Goal: Task Accomplishment & Management: Use online tool/utility

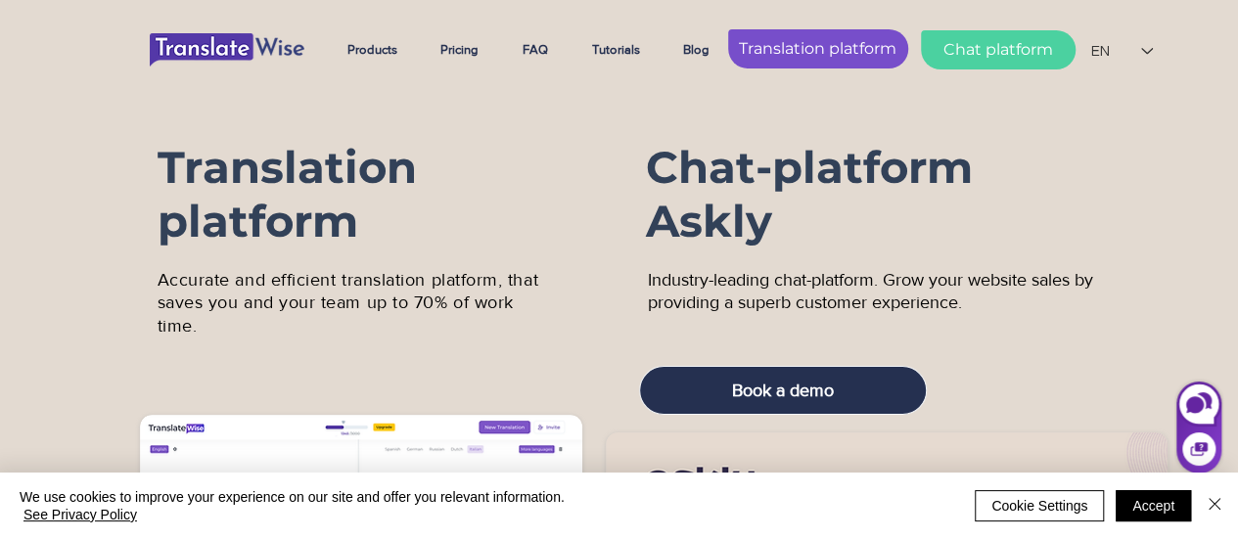
click at [852, 43] on span "Translation platform" at bounding box center [818, 49] width 158 height 22
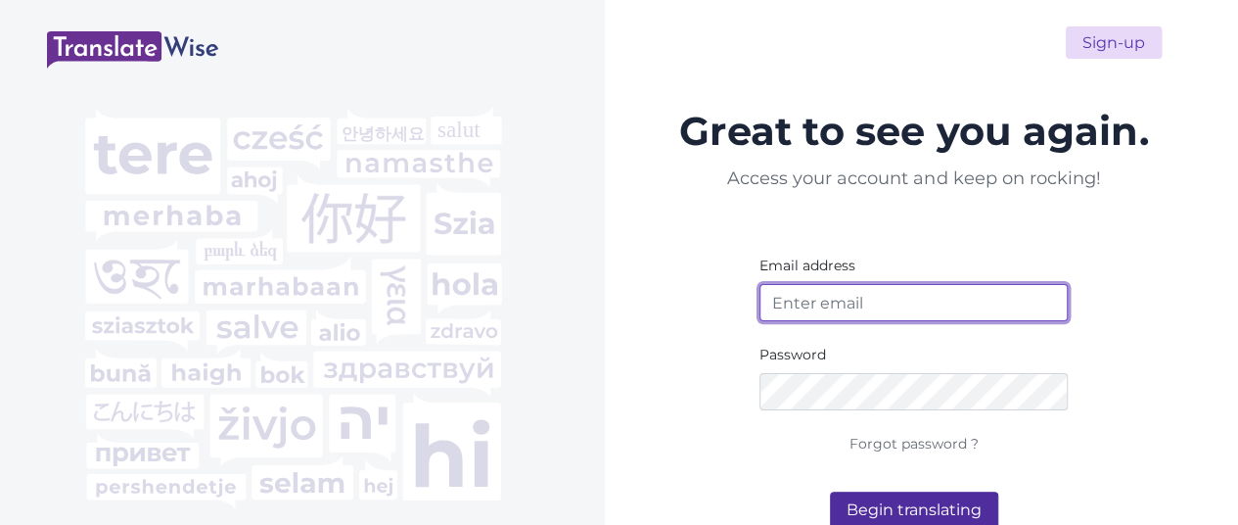
type input "ivikaborn@gmail.com"
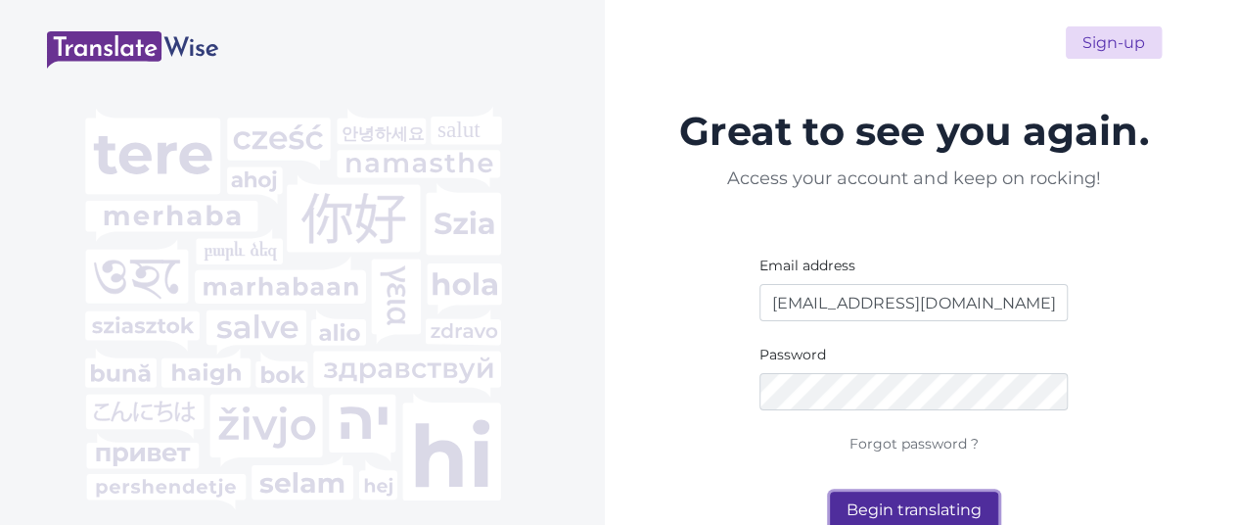
click at [938, 509] on button "Begin translating" at bounding box center [914, 509] width 168 height 37
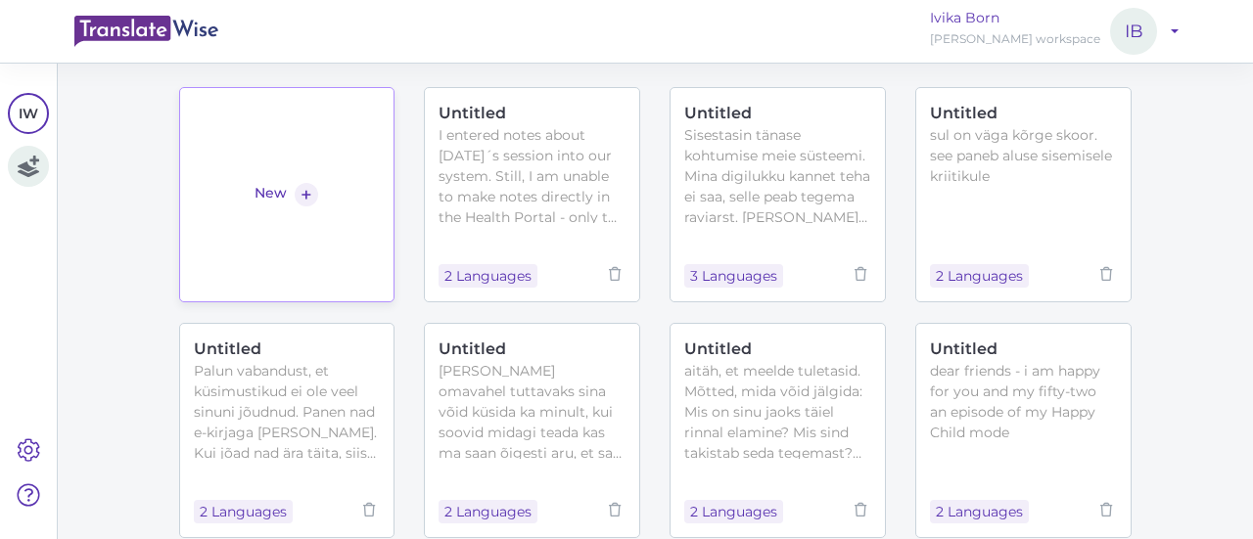
click at [315, 102] on link "New +" at bounding box center [287, 194] width 216 height 215
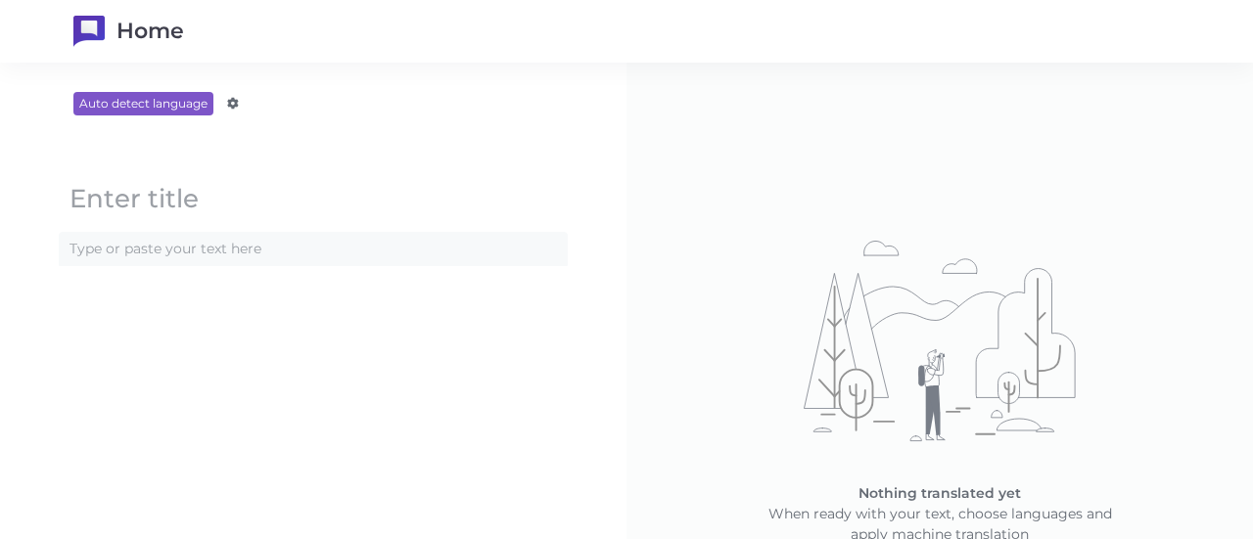
click at [135, 241] on content at bounding box center [313, 249] width 507 height 32
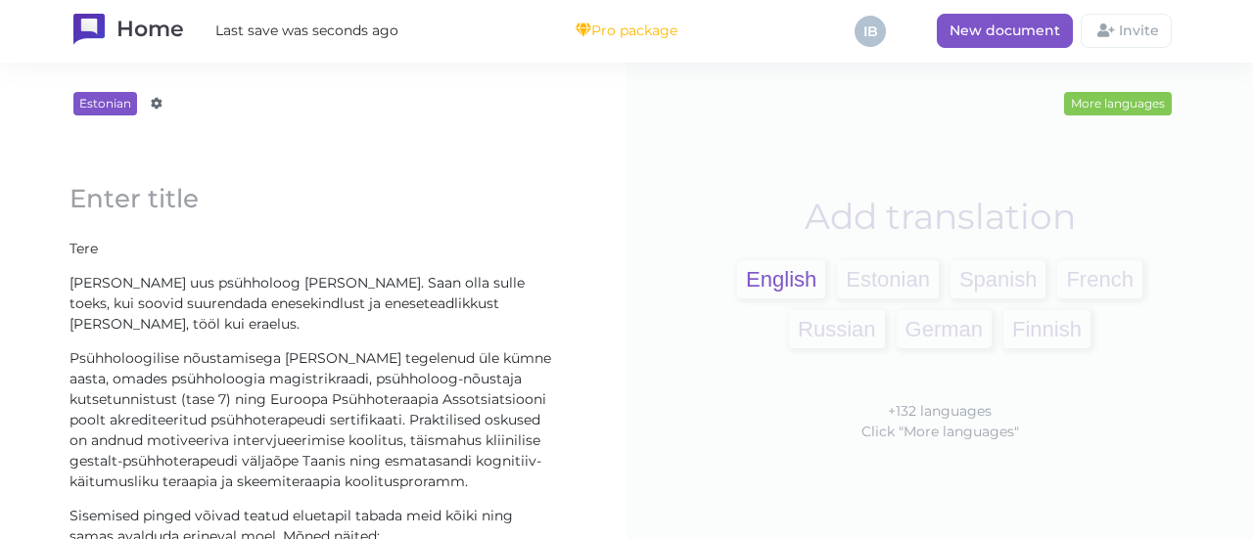
click at [766, 280] on span "English" at bounding box center [781, 279] width 88 height 38
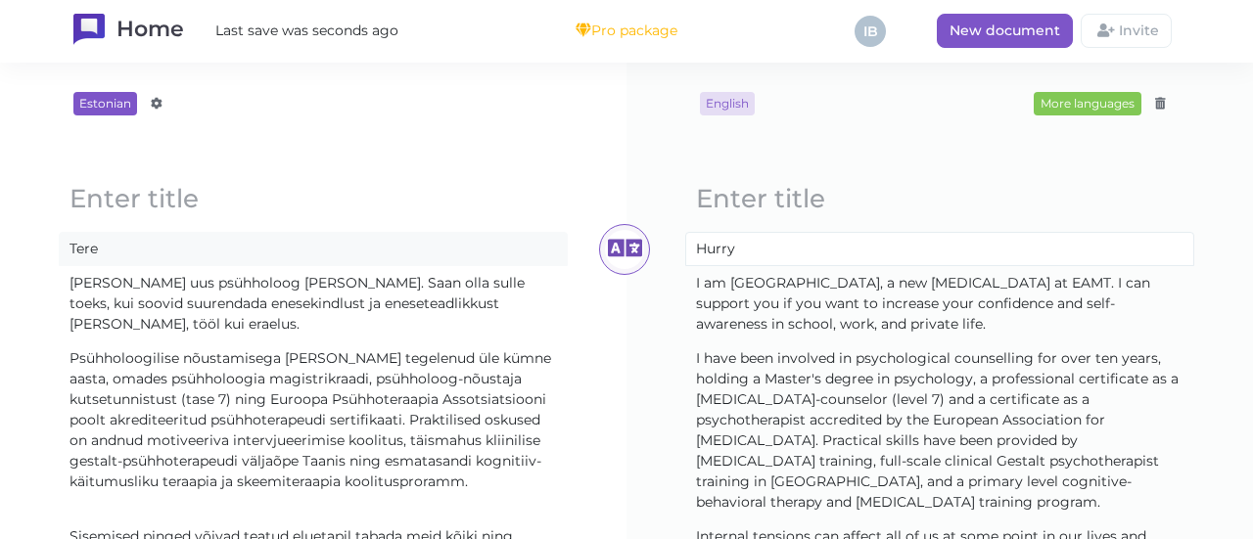
click at [738, 248] on content "Hurry" at bounding box center [939, 249] width 507 height 32
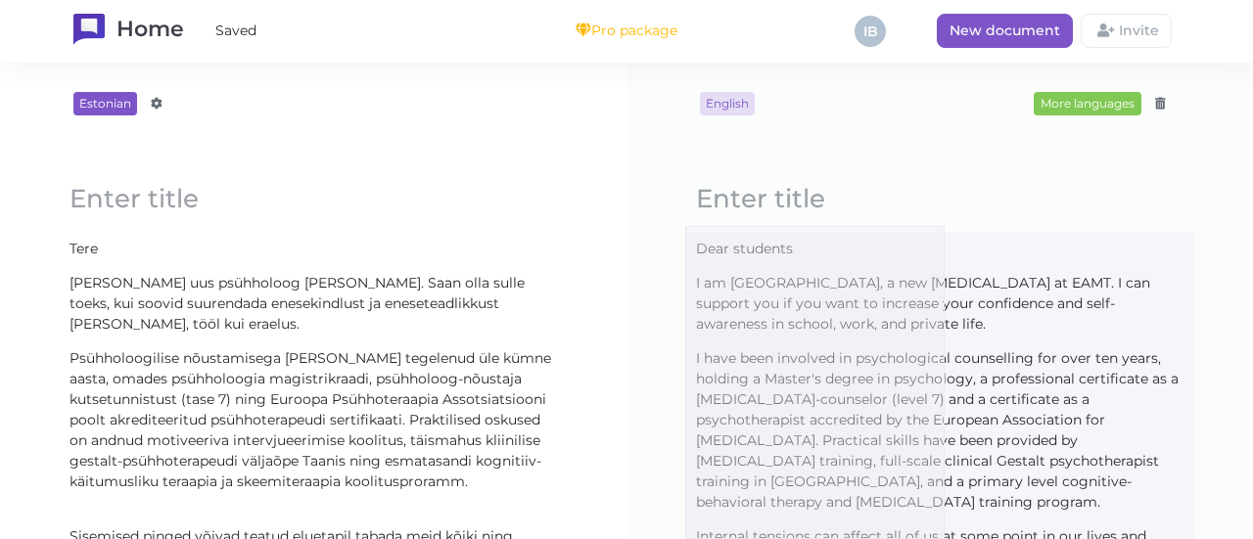
scroll to position [52, 0]
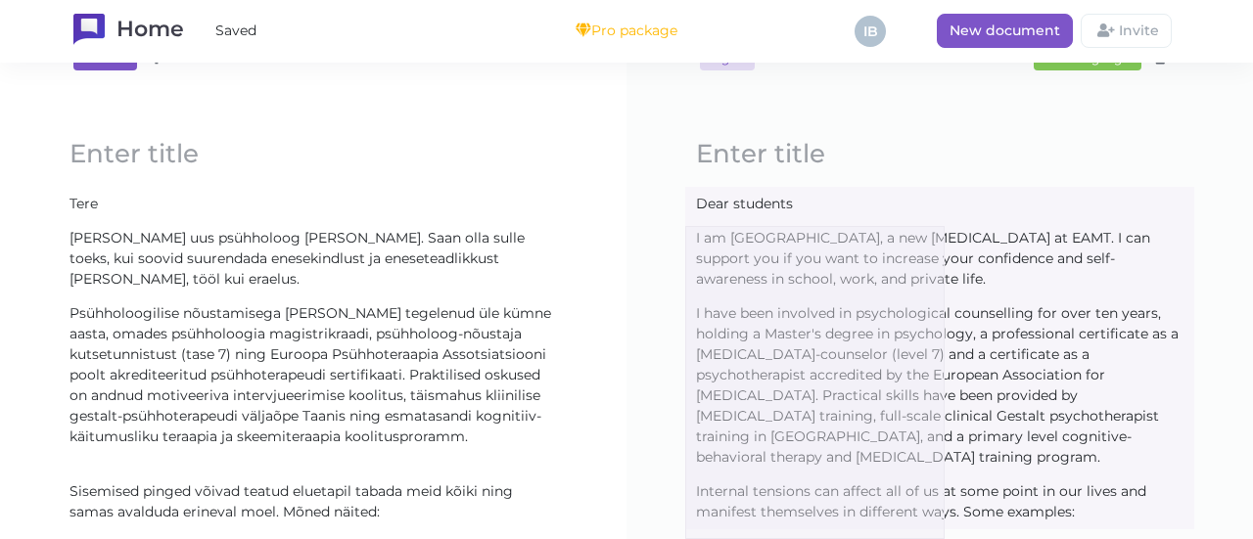
drag, startPoint x: 685, startPoint y: 246, endPoint x: 946, endPoint y: 545, distance: 396.9
click at [946, 538] on html "Home Saved Pro package IB New document Invite Estonian Afrikaans Amharic Albani…" at bounding box center [626, 269] width 1253 height 539
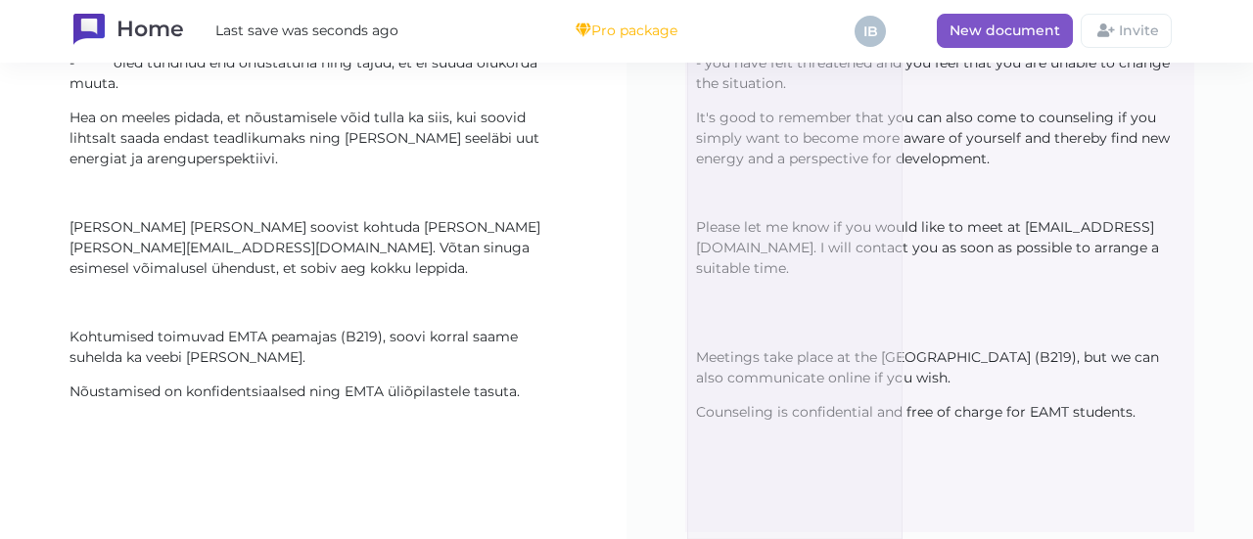
scroll to position [875, 0]
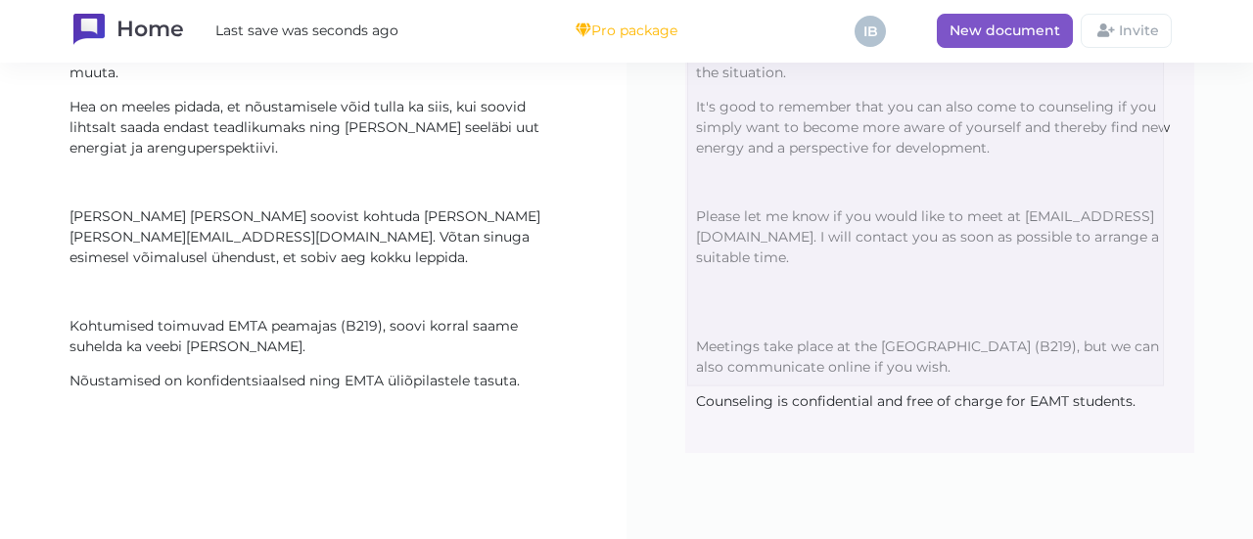
drag, startPoint x: 687, startPoint y: 193, endPoint x: 1167, endPoint y: 389, distance: 518.1
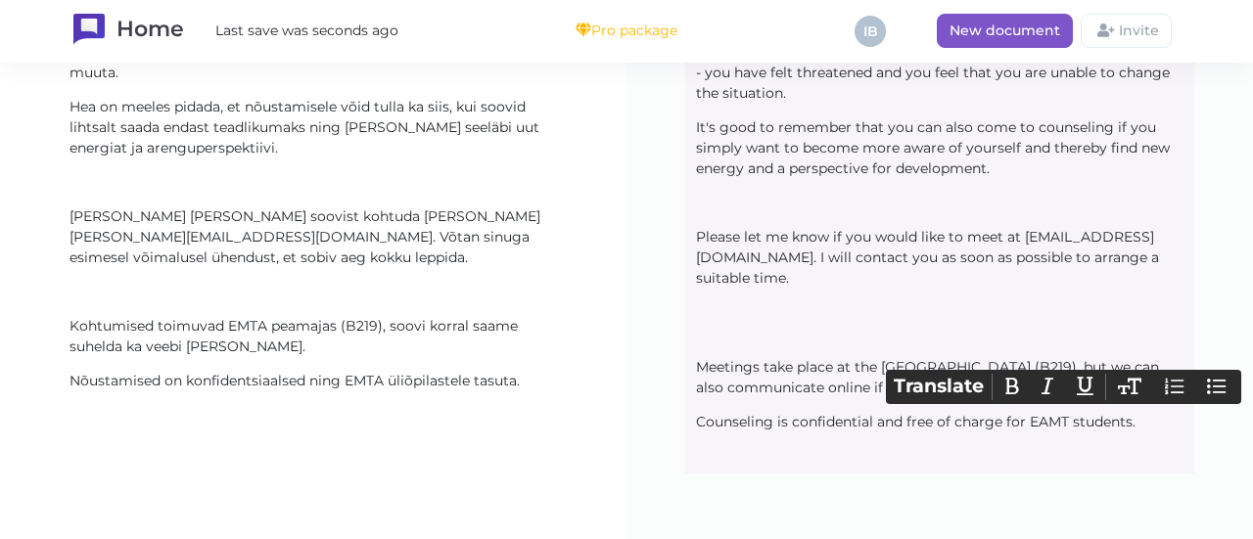
scroll to position [897, 0]
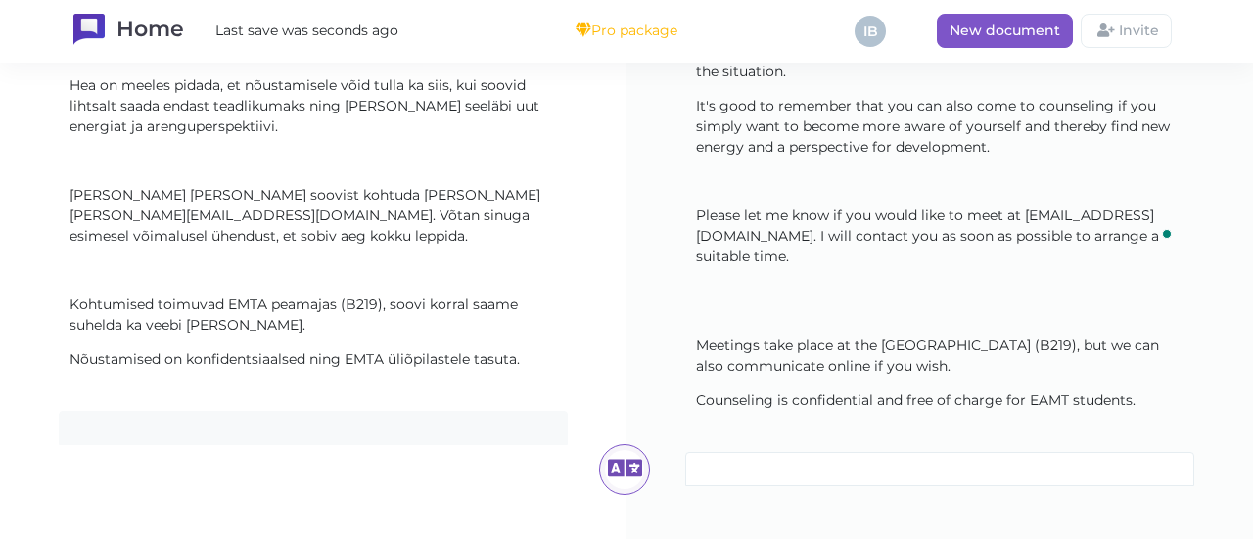
drag, startPoint x: 859, startPoint y: 222, endPoint x: 751, endPoint y: 432, distance: 235.5
click at [751, 453] on content at bounding box center [939, 469] width 507 height 32
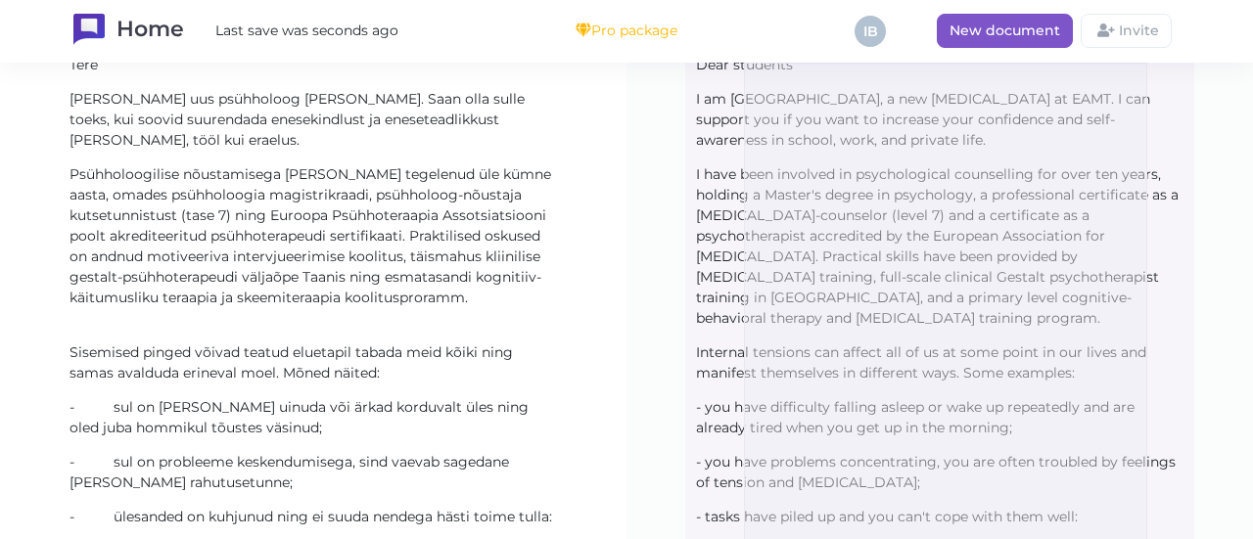
scroll to position [0, 0]
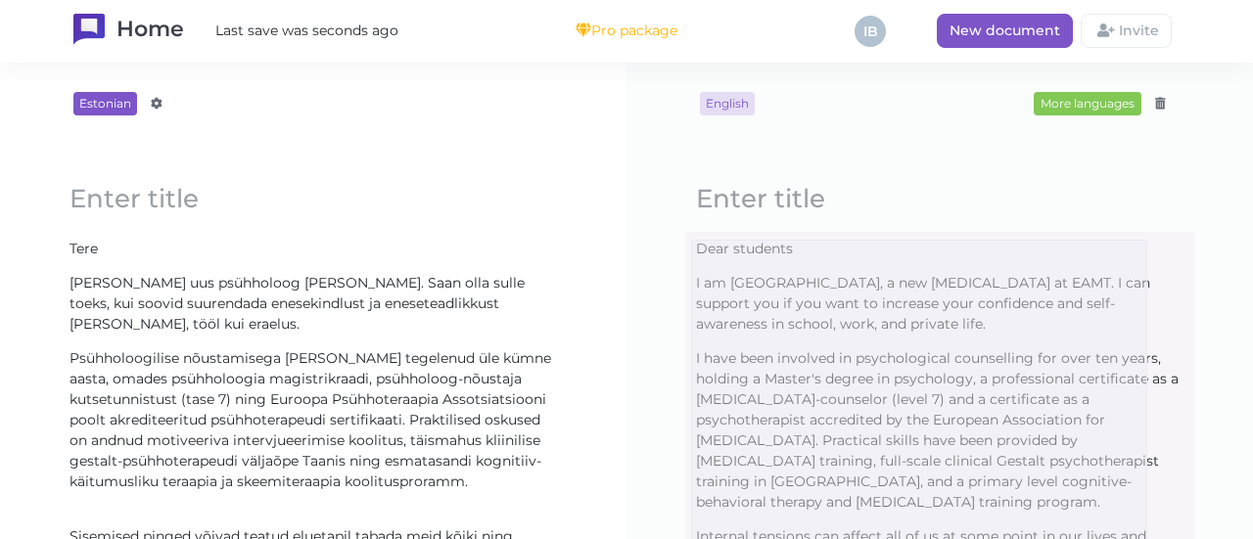
drag, startPoint x: 1147, startPoint y: 371, endPoint x: 691, endPoint y: 242, distance: 474.1
click at [691, 242] on content "Dear students" at bounding box center [939, 249] width 507 height 32
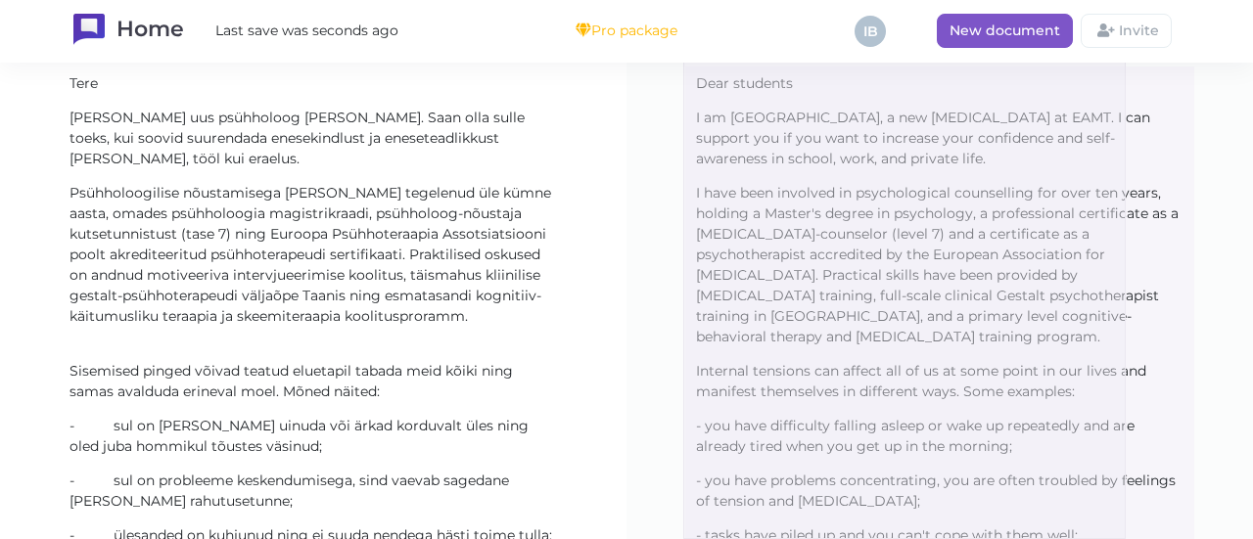
scroll to position [855, 0]
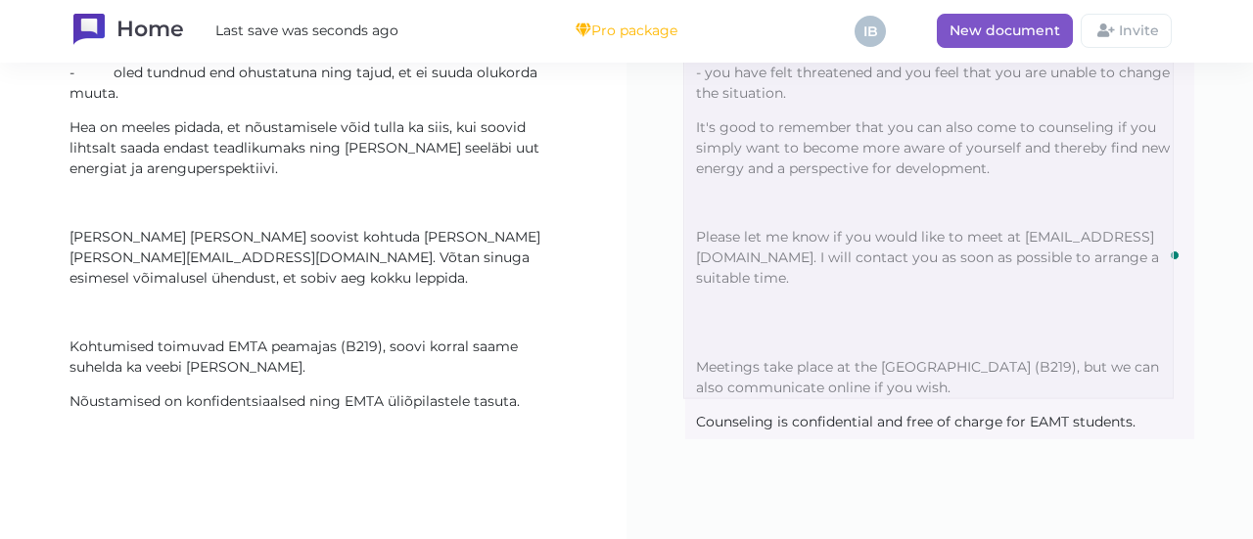
drag, startPoint x: 683, startPoint y: 244, endPoint x: 1173, endPoint y: 400, distance: 513.9
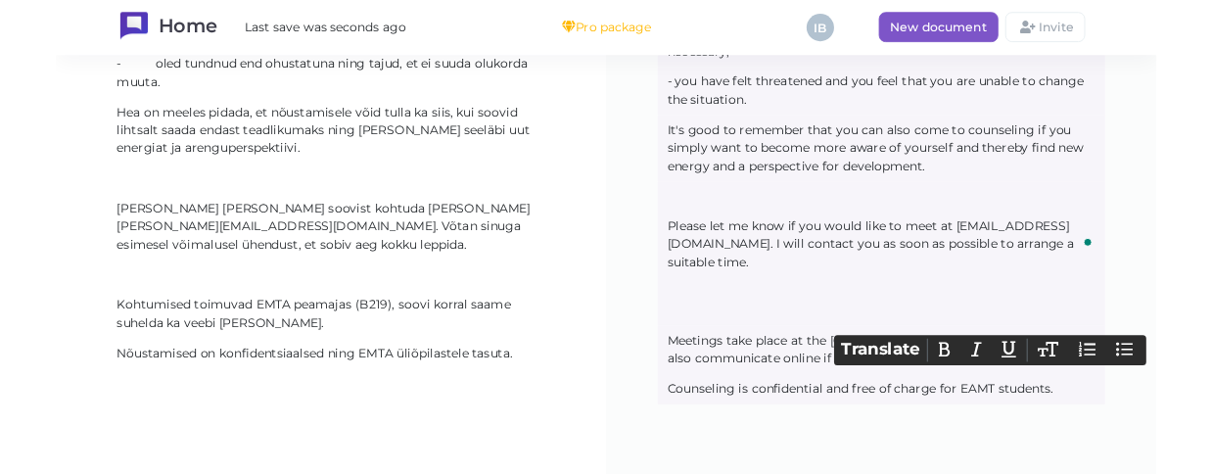
scroll to position [875, 0]
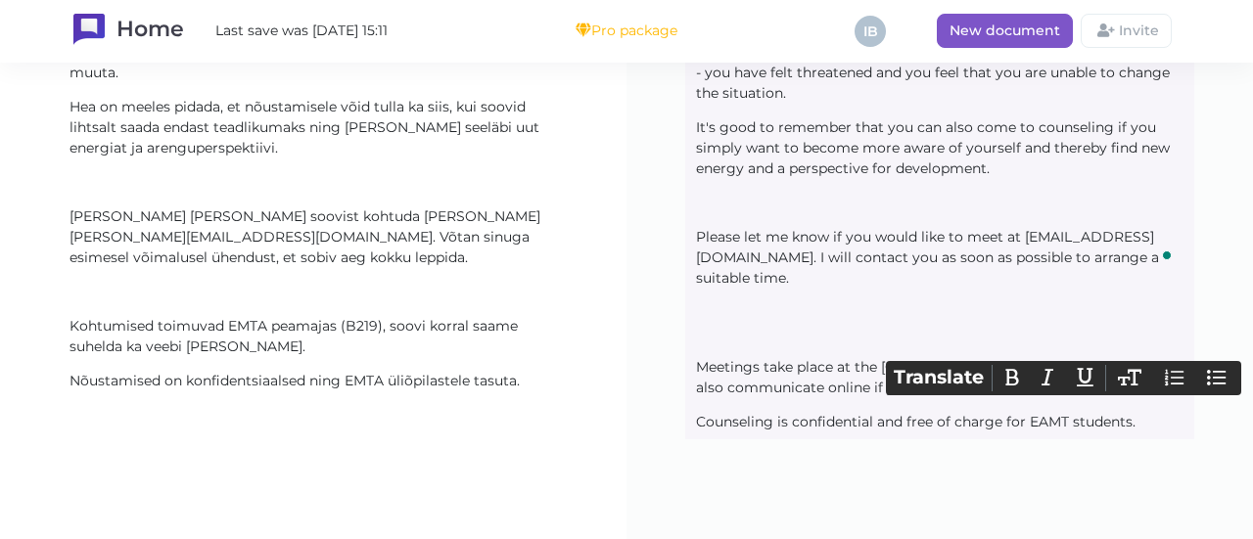
click at [546, 390] on content "Nõustamised on konfidentsiaalsed ning EMTA üliõpilastele tasuta." at bounding box center [313, 381] width 507 height 32
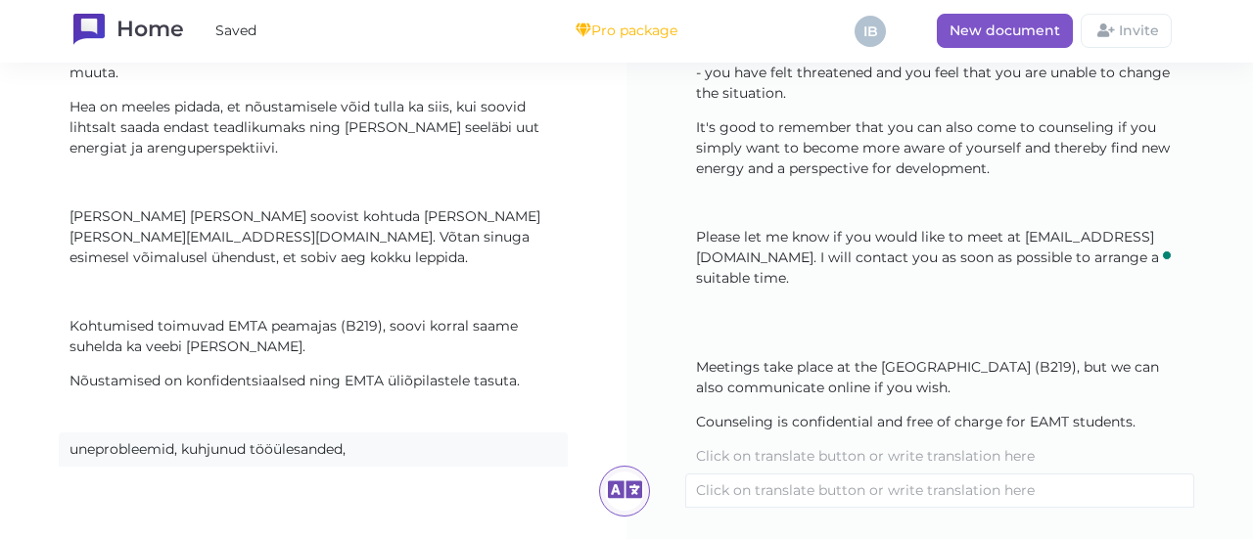
click at [184, 451] on content "uneprobleemid, kuhjunud tööülesanded," at bounding box center [313, 450] width 507 height 32
click at [529, 451] on content "uneprobleemid, keskendumisraskused, kuhjunud tööülesanded," at bounding box center [313, 450] width 507 height 32
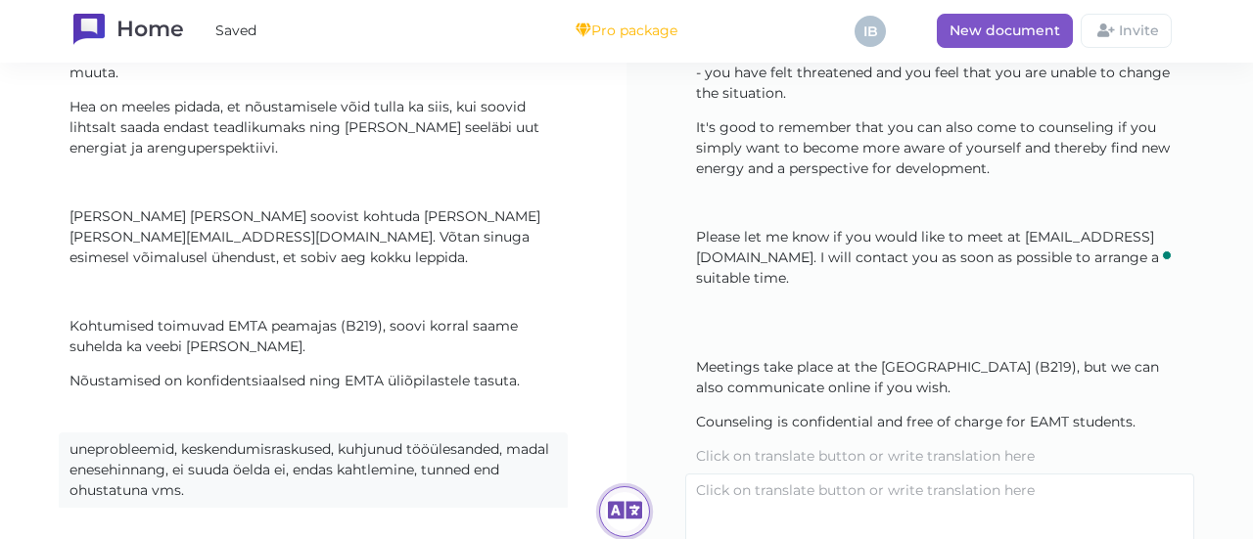
click at [606, 492] on icon at bounding box center [624, 511] width 39 height 39
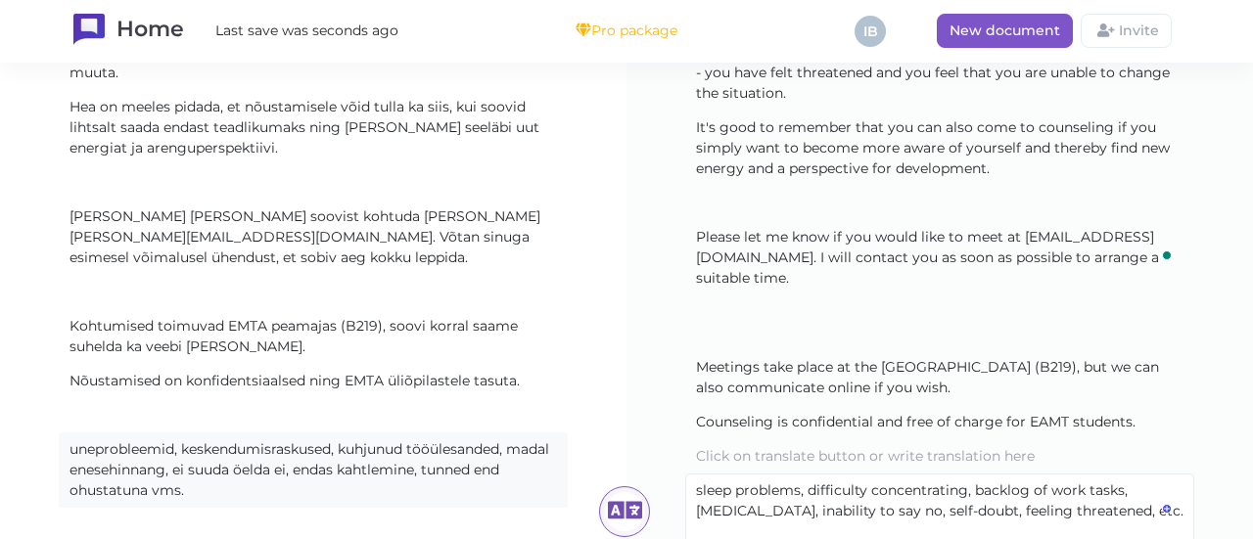
click at [863, 475] on content "sleep problems, difficulty concentrating, backlog of work tasks, low self-estee…" at bounding box center [939, 501] width 507 height 53
click at [894, 475] on content "sleep problems, concentrating, backlog of work tasks, low self-esteem, inabilit…" at bounding box center [939, 501] width 507 height 53
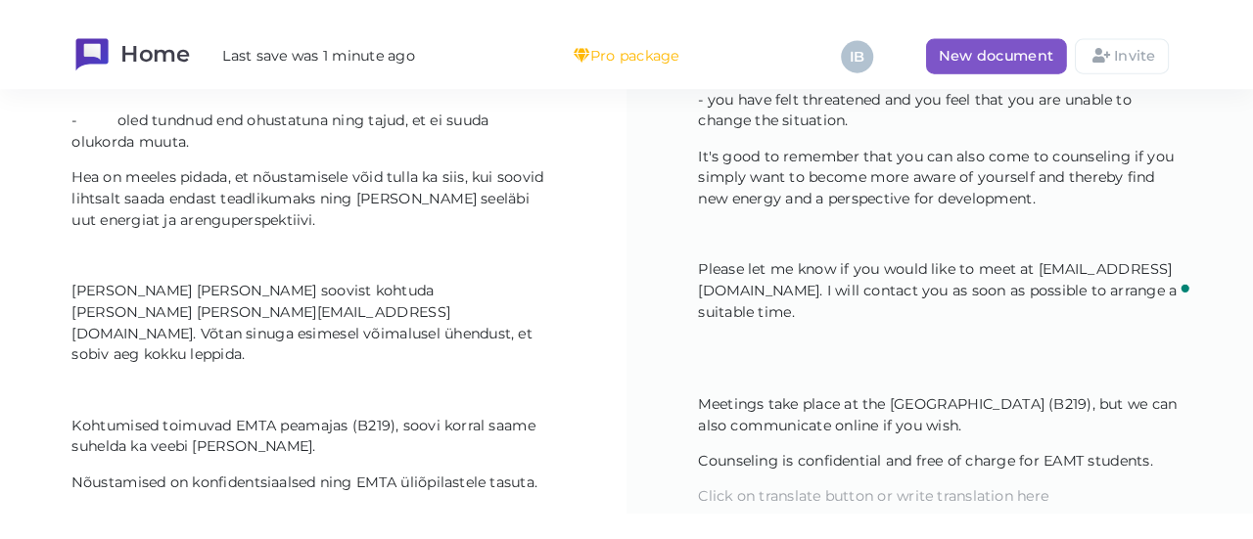
scroll to position [855, 0]
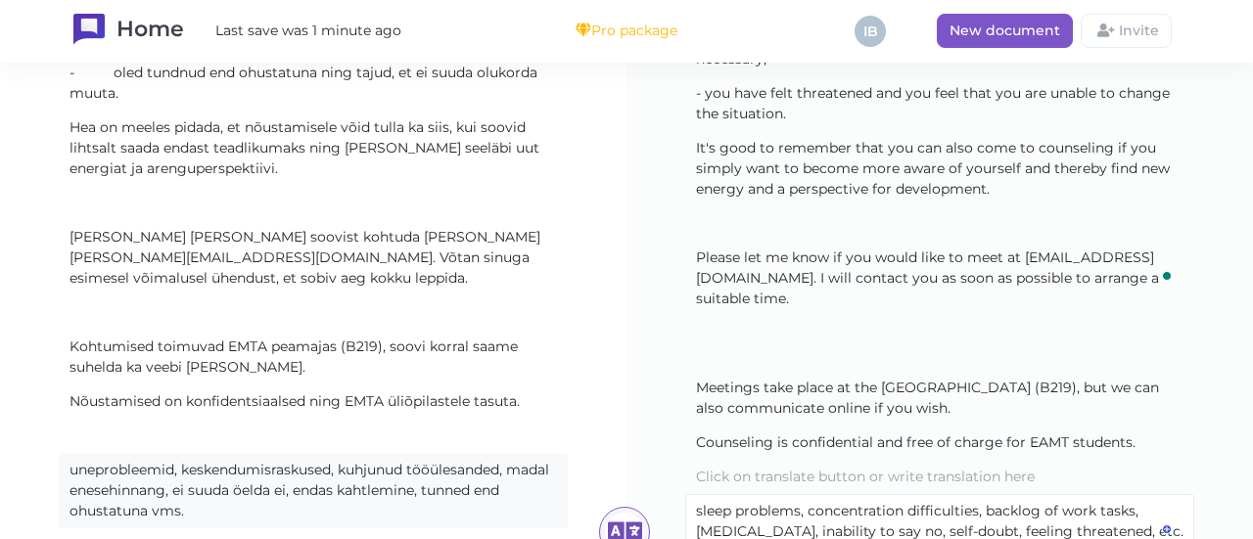
click at [829, 499] on content "sleep problems, concentration difficulties, backlog of work tasks, low self-est…" at bounding box center [939, 521] width 507 height 53
click at [961, 496] on content "sleep problems, concentration difficulties, backlog of work tasks, low self-est…" at bounding box center [939, 521] width 507 height 53
click at [1114, 517] on ali-txt "sleep problems, concentration difficulties, backlog of work tasks, low self-est…" at bounding box center [939, 531] width 509 height 75
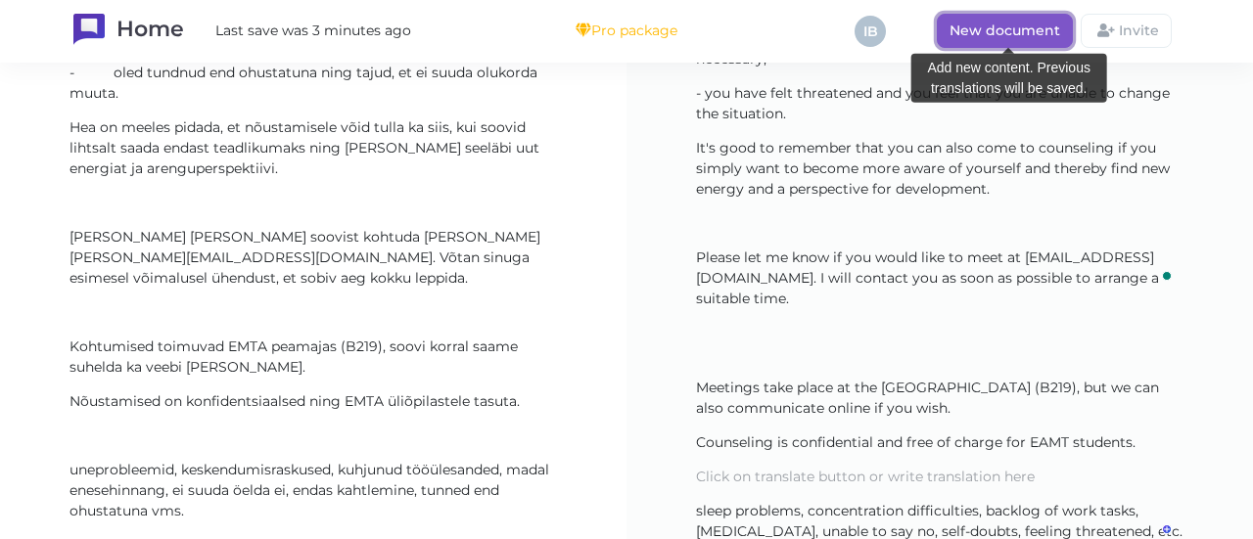
click at [1014, 32] on span "New document" at bounding box center [1005, 31] width 111 height 18
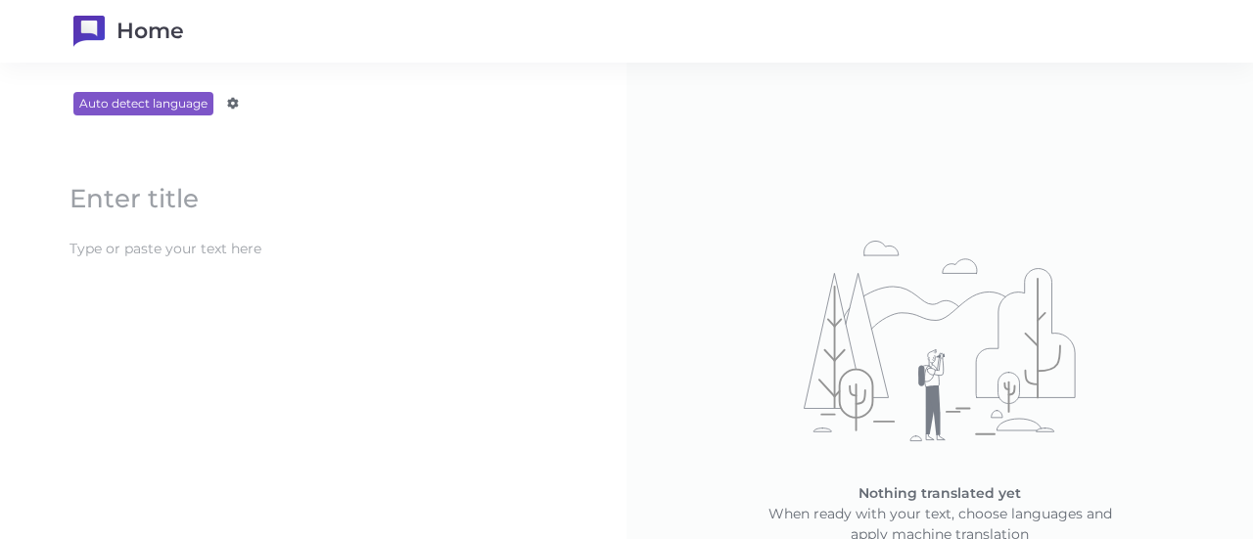
click at [245, 232] on ali-txt "Update" at bounding box center [313, 249] width 509 height 34
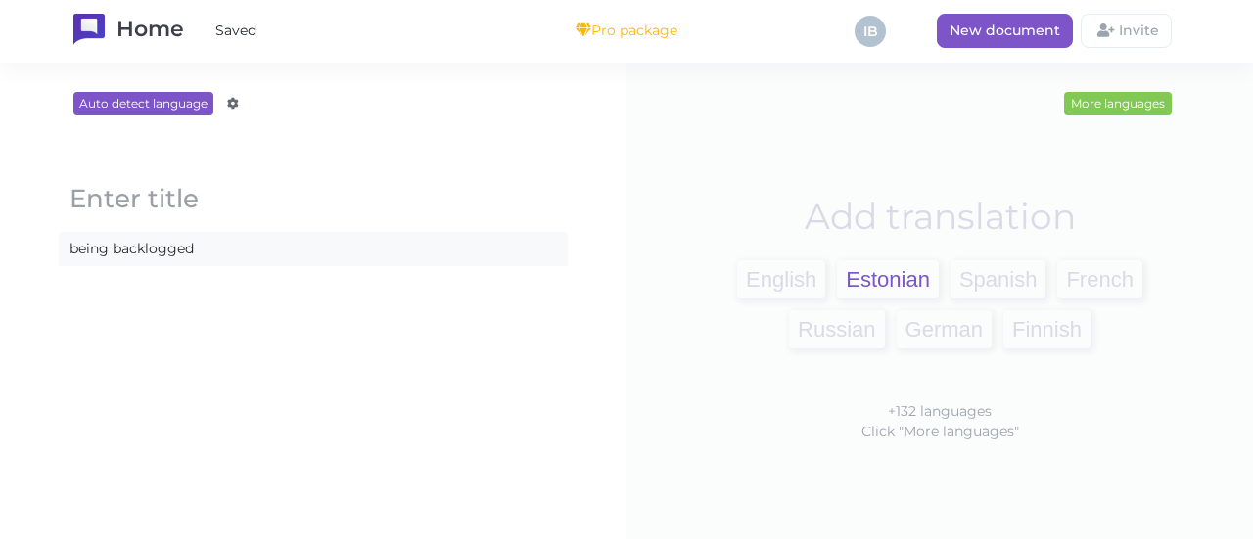
click at [871, 271] on span "Estonian" at bounding box center [888, 279] width 102 height 38
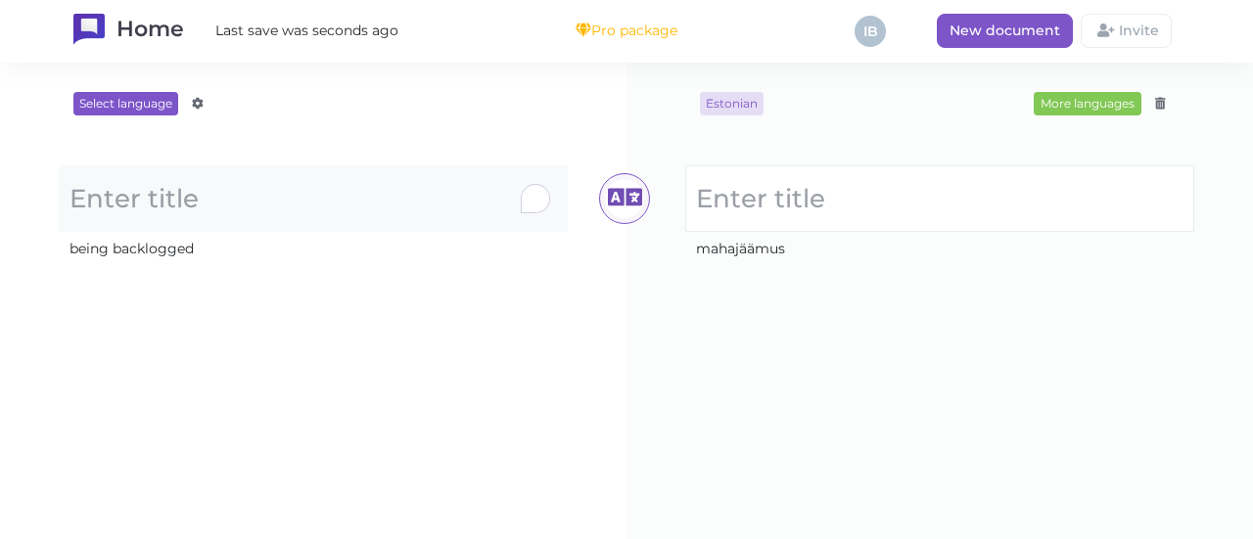
click at [542, 225] on ali-title "Loading..." at bounding box center [313, 198] width 509 height 67
click at [227, 230] on ali-title "Loading..." at bounding box center [313, 198] width 509 height 67
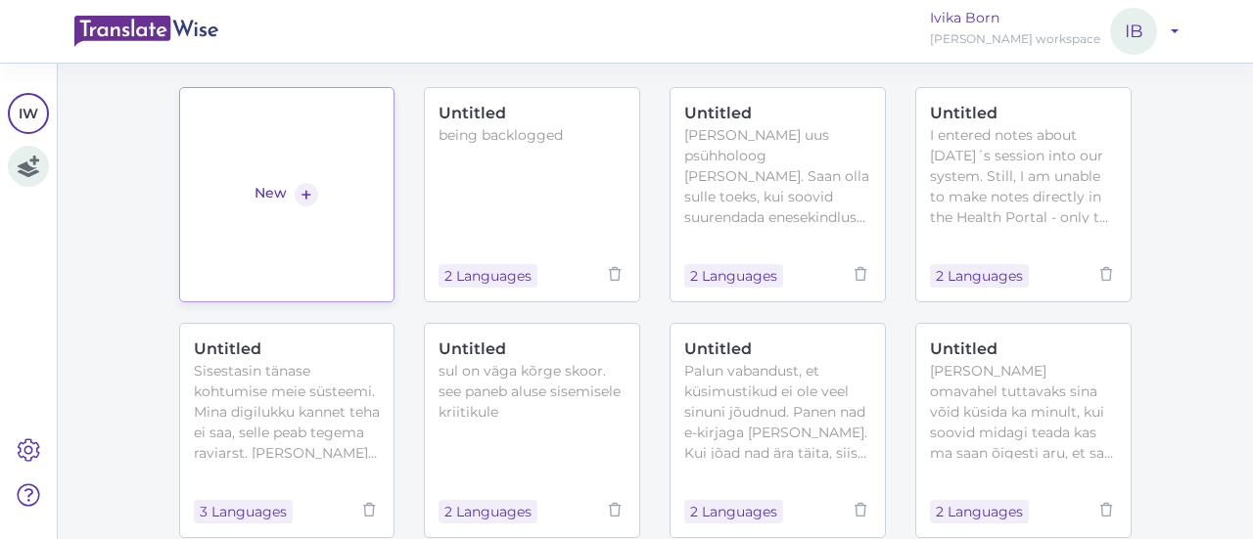
click at [358, 162] on link "New +" at bounding box center [287, 194] width 216 height 215
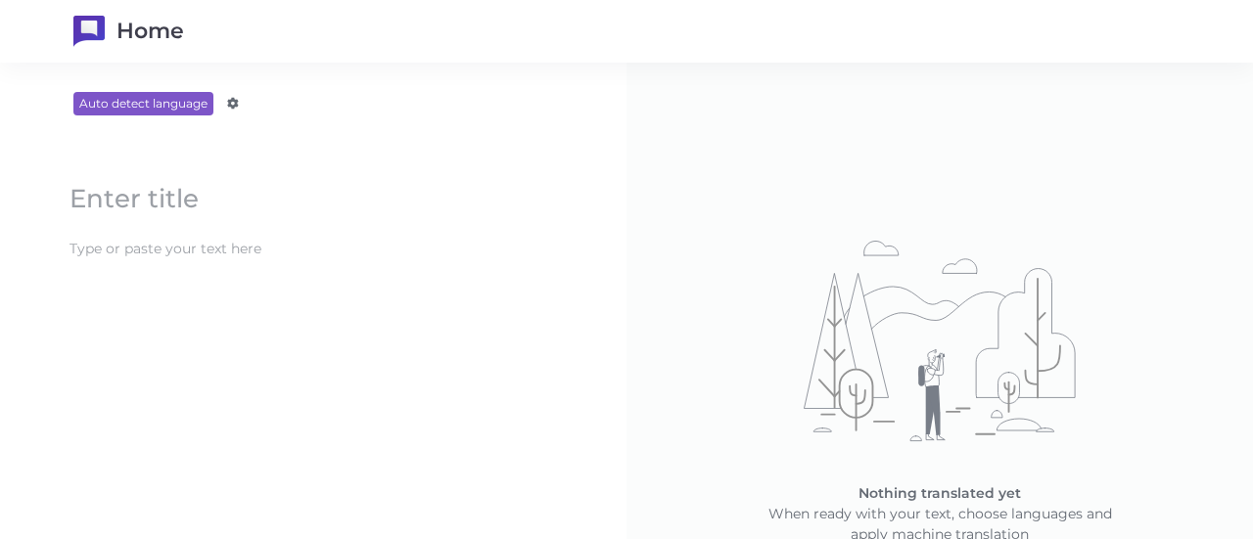
click at [246, 215] on content at bounding box center [313, 198] width 507 height 41
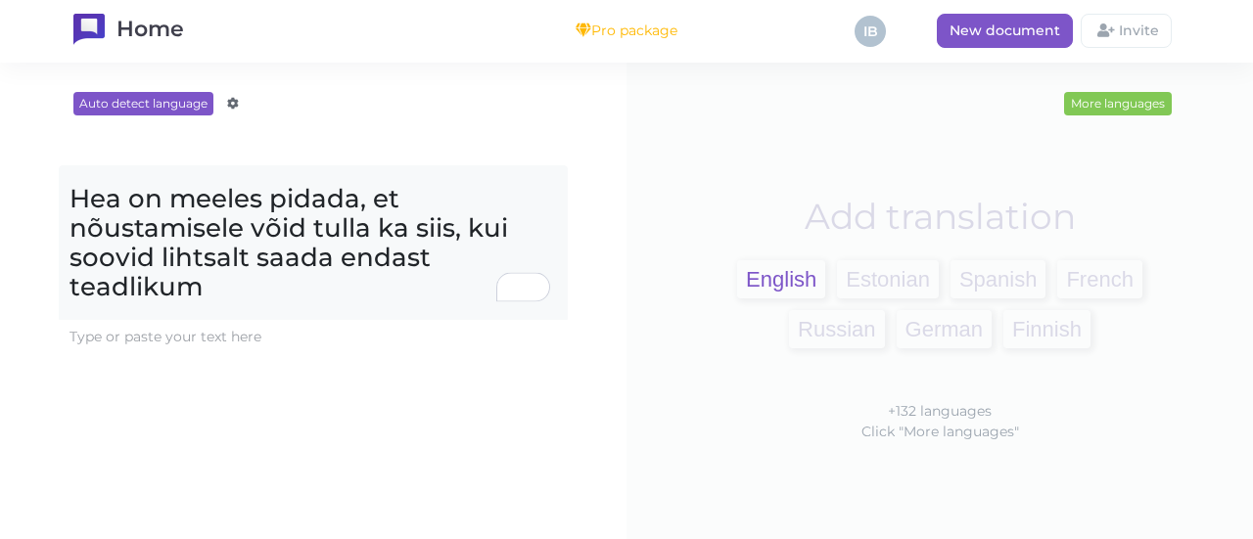
click at [783, 277] on span "English" at bounding box center [781, 279] width 88 height 38
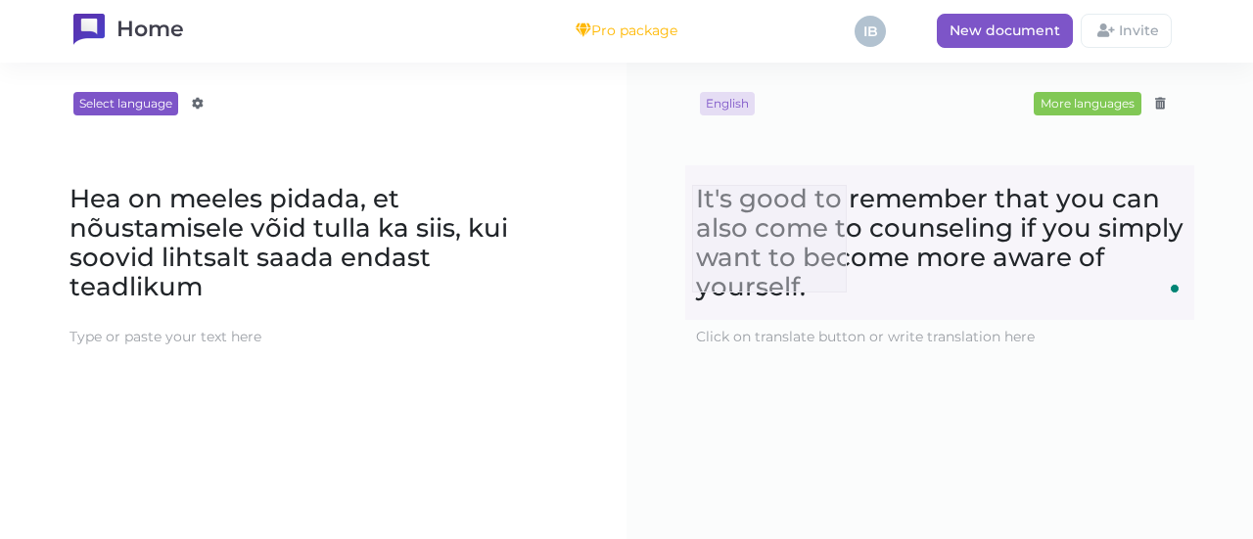
drag, startPoint x: 847, startPoint y: 293, endPoint x: 691, endPoint y: 185, distance: 189.3
click at [691, 185] on content "It's good to remember that you can also come to counseling if you simply want t…" at bounding box center [939, 242] width 507 height 129
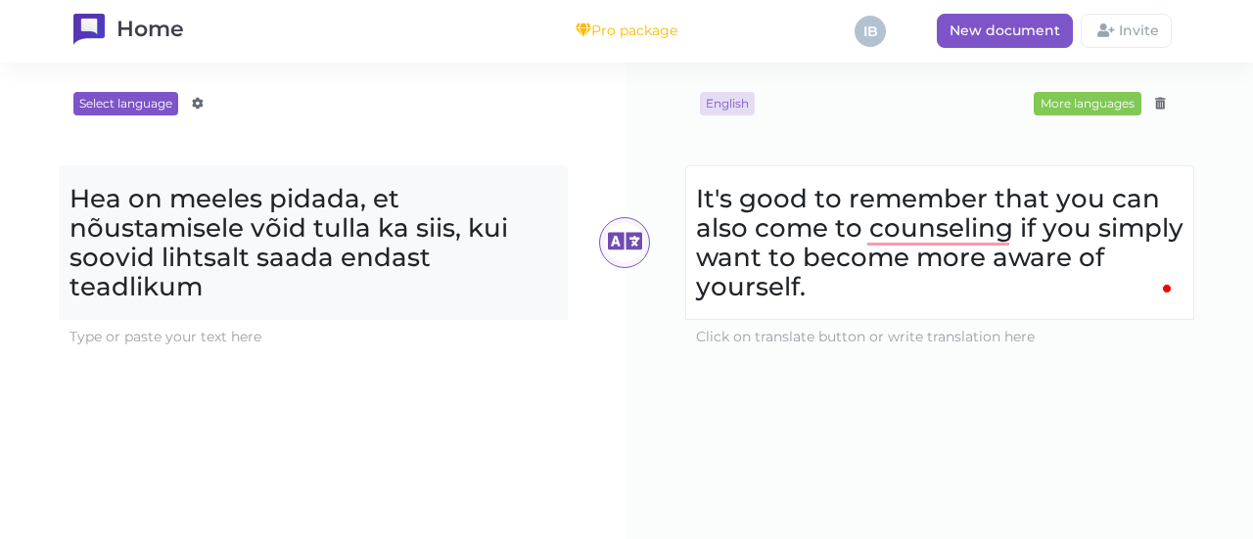
click at [837, 288] on content "It's good to remember that you can also come to counseling if you simply want t…" at bounding box center [939, 242] width 507 height 129
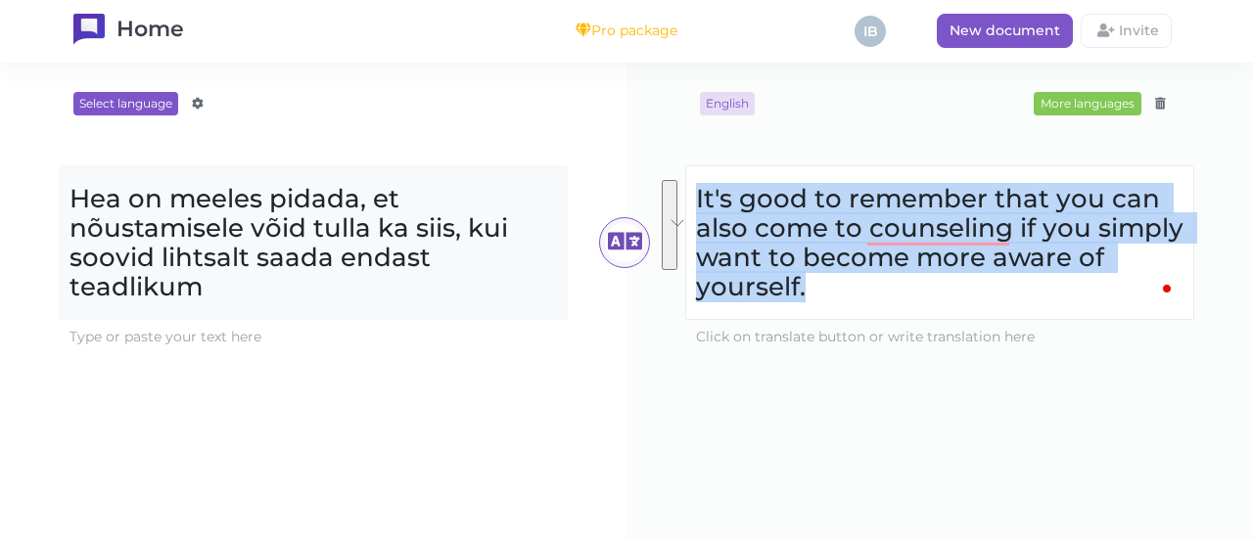
drag, startPoint x: 837, startPoint y: 288, endPoint x: 685, endPoint y: 192, distance: 179.5
click at [686, 192] on content "It's good to remember that you can also come to counseling if you simply want t…" at bounding box center [939, 242] width 507 height 129
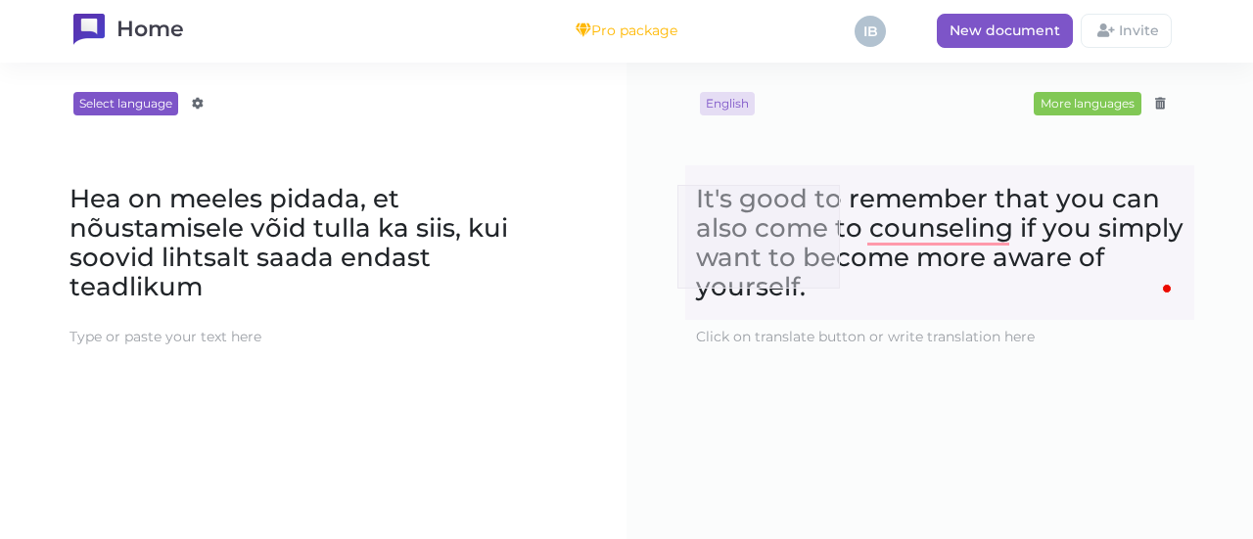
drag, startPoint x: 840, startPoint y: 289, endPoint x: 698, endPoint y: 190, distance: 173.0
click at [698, 190] on content "It's good to remember that you can also come to counseling if you simply want t…" at bounding box center [939, 242] width 507 height 129
click at [1014, 405] on div "English More languages Afrikaans Amharic Albanian Arabic Armenian Azerbaijani B…" at bounding box center [940, 301] width 548 height 418
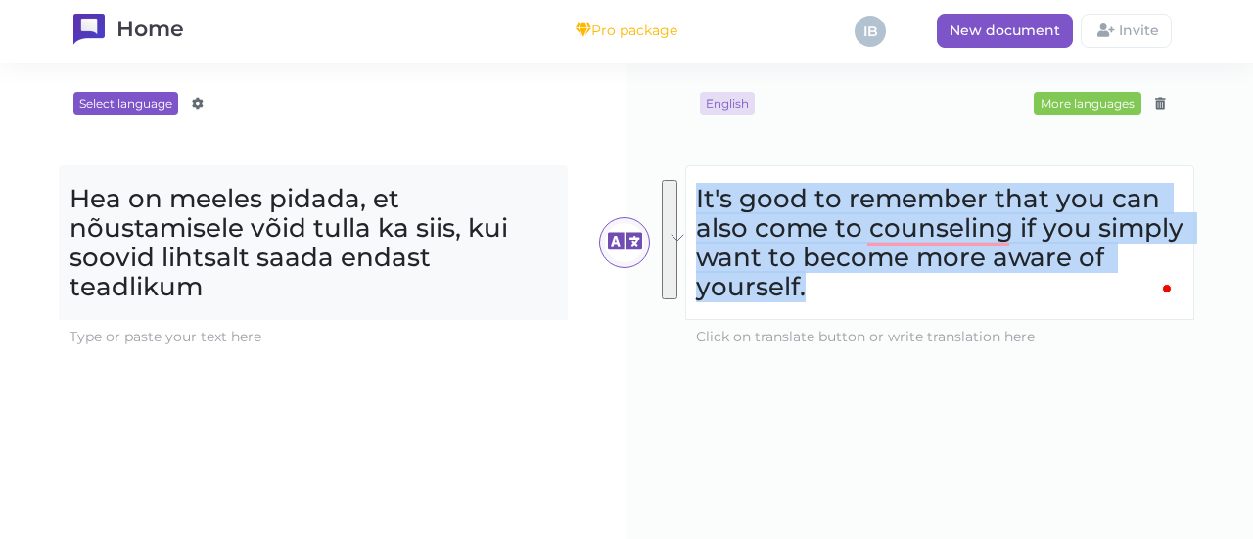
drag, startPoint x: 826, startPoint y: 280, endPoint x: 693, endPoint y: 200, distance: 155.5
click at [693, 200] on content "It's good to remember that you can also come to counseling if you simply want t…" at bounding box center [939, 242] width 507 height 129
drag, startPoint x: 827, startPoint y: 297, endPoint x: 689, endPoint y: 197, distance: 170.4
click at [689, 197] on content "It's good to remember that you can also come to counseling if you simply want t…" at bounding box center [939, 242] width 507 height 129
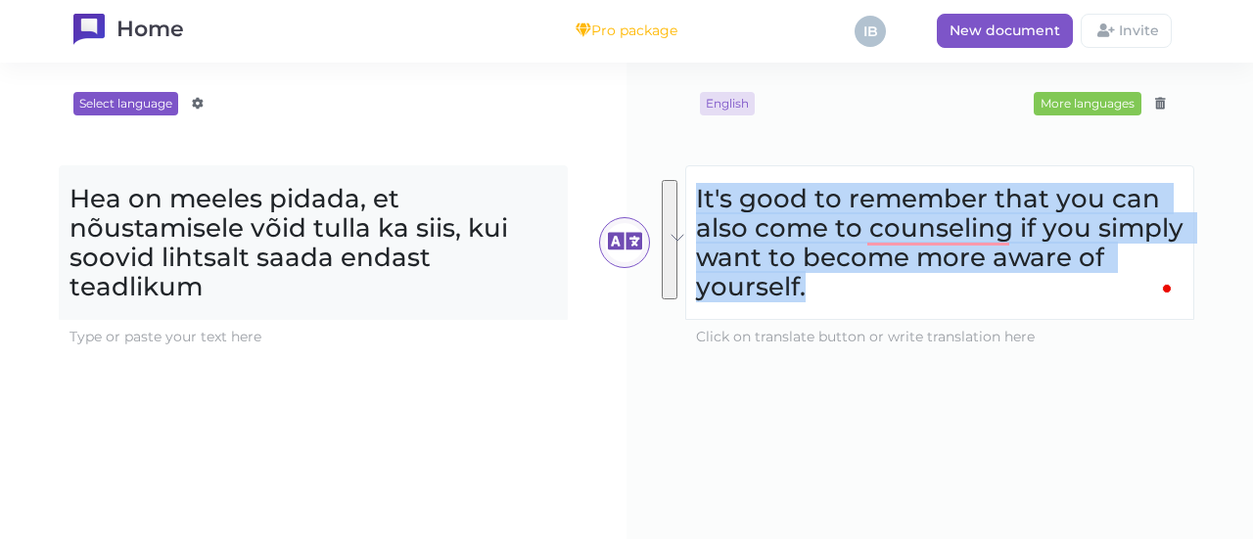
click at [578, 369] on block-editor "Hea on meeles pidada, et nõustamisele võid tulla ka siis, kui soovid lihtsalt s…" at bounding box center [313, 260] width 548 height 238
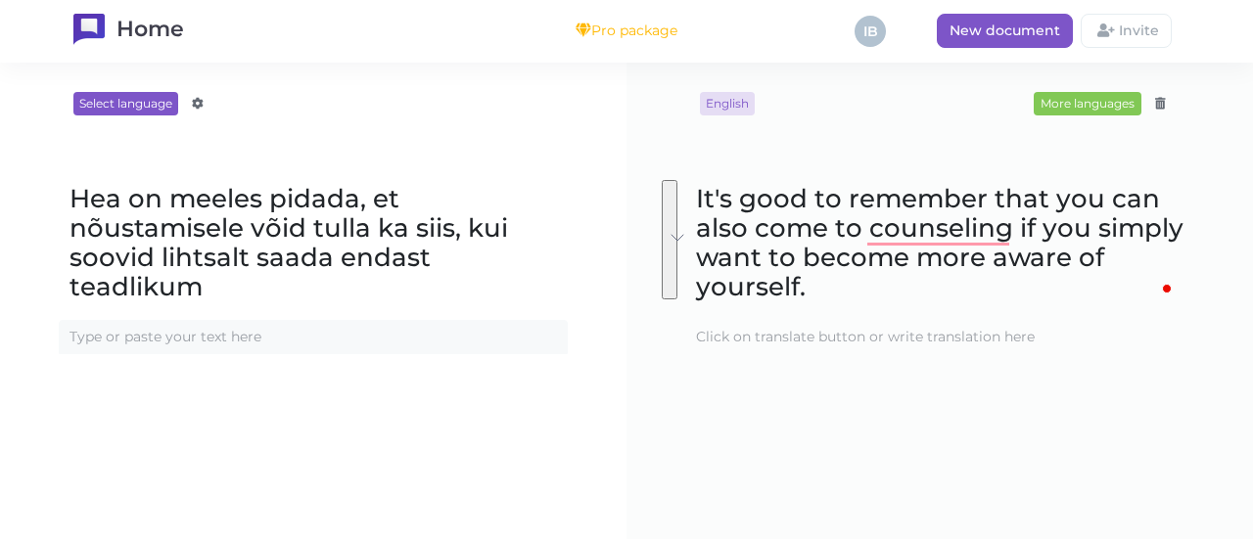
click at [217, 326] on content at bounding box center [313, 337] width 507 height 32
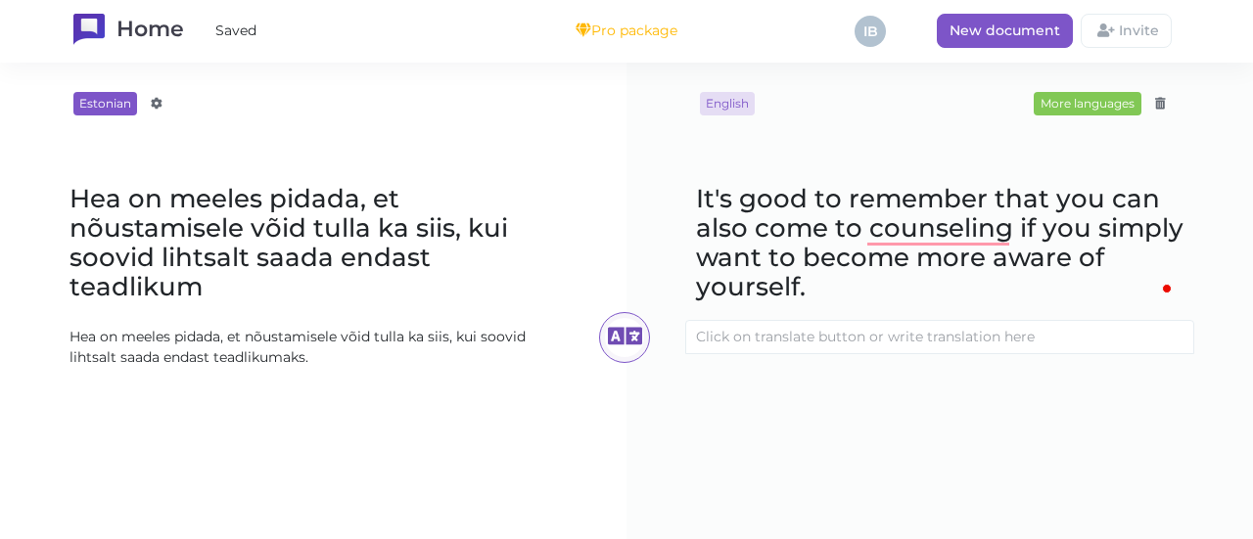
click at [714, 352] on ali-txt "Loading..." at bounding box center [939, 337] width 509 height 34
click at [619, 342] on icon at bounding box center [624, 337] width 39 height 39
click at [611, 320] on div "Loading..." at bounding box center [624, 337] width 39 height 39
click at [708, 340] on content at bounding box center [939, 337] width 507 height 32
click at [380, 331] on content "Hea on meeles pidada, et nõustamisele võid tulla ka siis, kui soovid lihtsalt s…" at bounding box center [313, 347] width 507 height 53
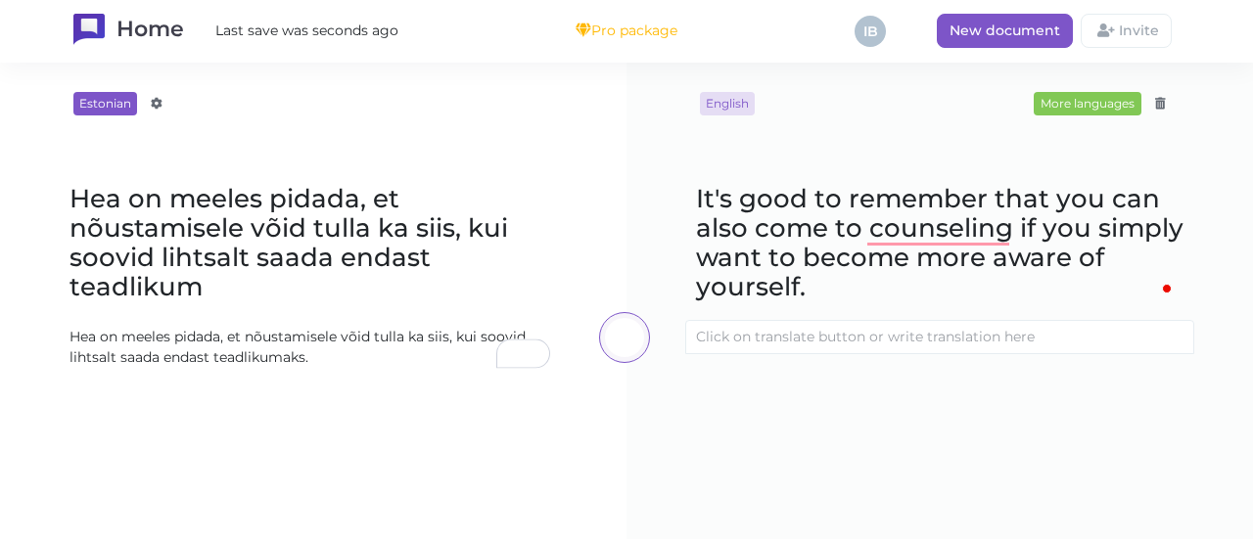
click at [746, 343] on content at bounding box center [939, 337] width 507 height 32
click at [1052, 328] on content at bounding box center [939, 337] width 507 height 32
click at [608, 342] on div "Loading..." at bounding box center [624, 337] width 39 height 39
click at [730, 338] on content at bounding box center [939, 337] width 507 height 32
click at [550, 163] on block-editor "Hea on meeles pidada, et nõustamisele võid tulla ka siis, kui soovid lihtsalt s…" at bounding box center [313, 270] width 548 height 258
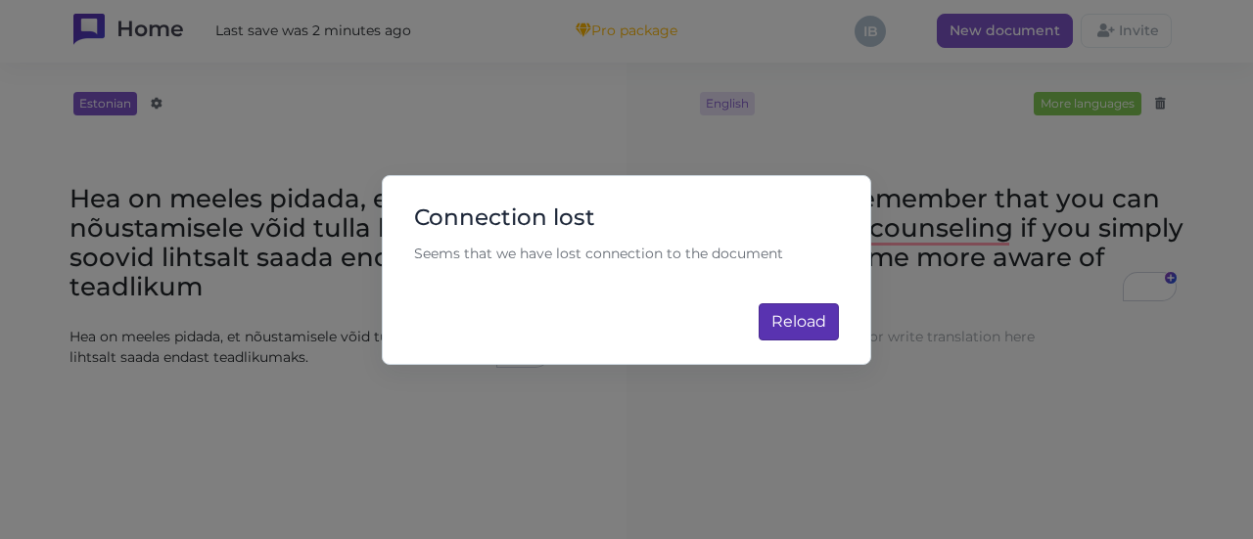
click at [791, 341] on div "Connection lost Seems that we have lost connection to the document Reload Loadi…" at bounding box center [626, 270] width 489 height 190
click at [793, 322] on span "Reload" at bounding box center [798, 321] width 55 height 19
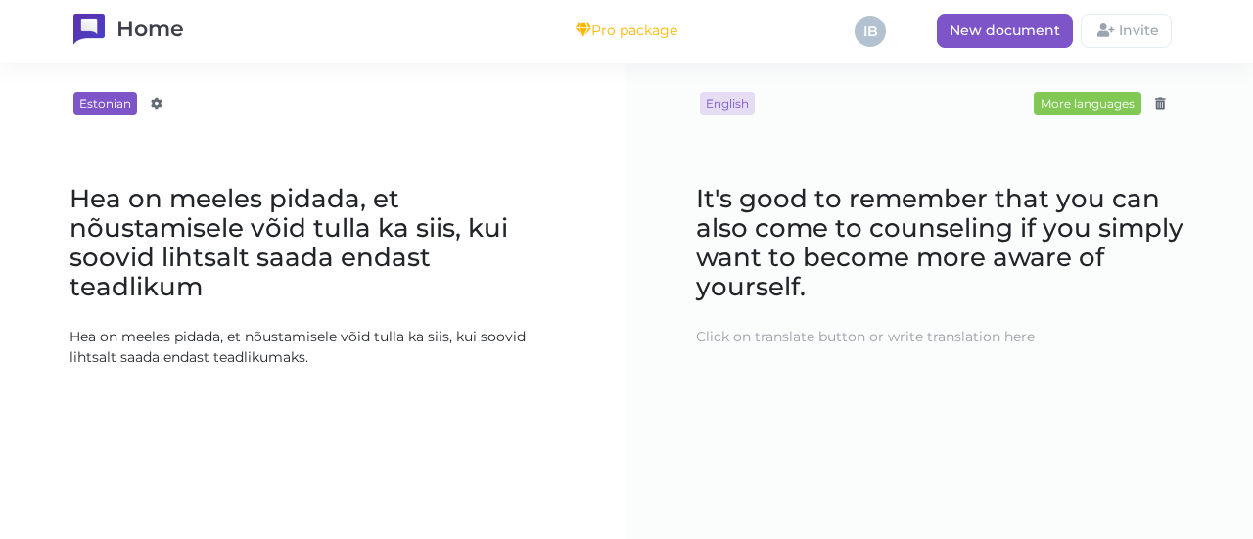
click at [509, 324] on content "Hea on meeles pidada, et nõustamisele võid tulla ka siis, kui soovid lihtsalt s…" at bounding box center [313, 347] width 507 height 53
click at [618, 344] on icon at bounding box center [624, 347] width 39 height 39
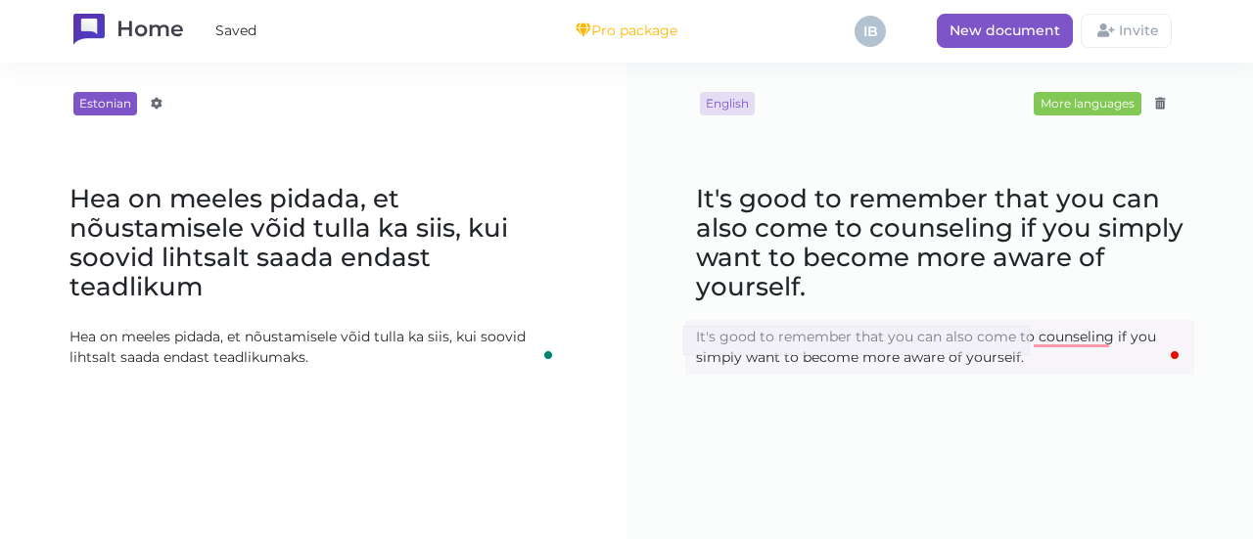
drag, startPoint x: 1030, startPoint y: 355, endPoint x: 683, endPoint y: 326, distance: 347.8
click at [683, 326] on block-editor "It's good to remember that you can also come to counseling if you simply want t…" at bounding box center [940, 270] width 548 height 258
